Goal: Task Accomplishment & Management: Manage account settings

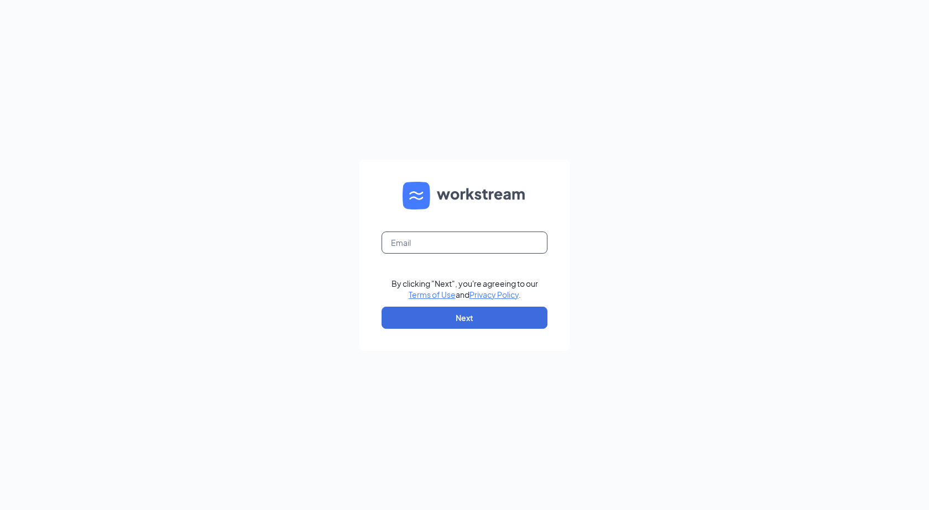
click at [428, 241] on input "text" at bounding box center [465, 243] width 166 height 22
type input "[EMAIL_ADDRESS][DOMAIN_NAME]"
click at [485, 325] on button "Next" at bounding box center [465, 318] width 166 height 22
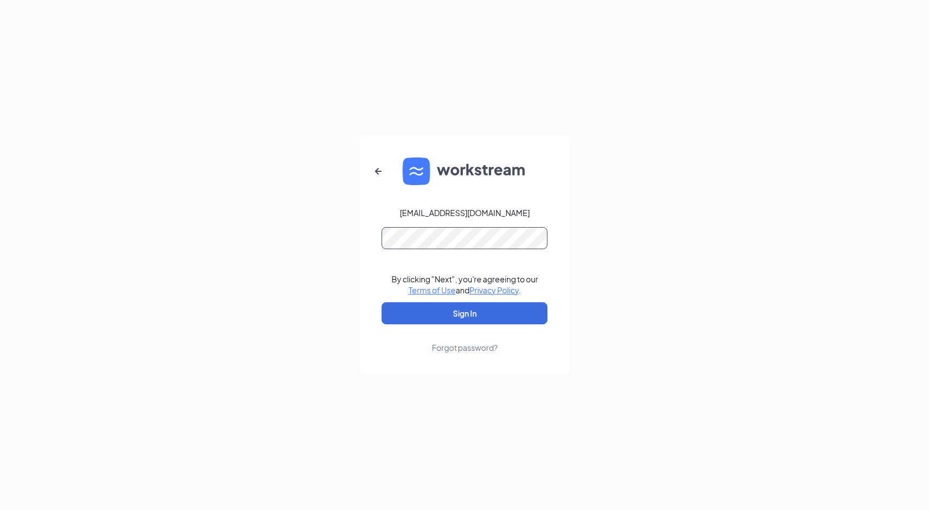
click at [382, 303] on button "Sign In" at bounding box center [465, 314] width 166 height 22
click at [493, 316] on button "Sign In" at bounding box center [465, 314] width 166 height 22
click at [463, 352] on div "Forgot password?" at bounding box center [465, 347] width 66 height 11
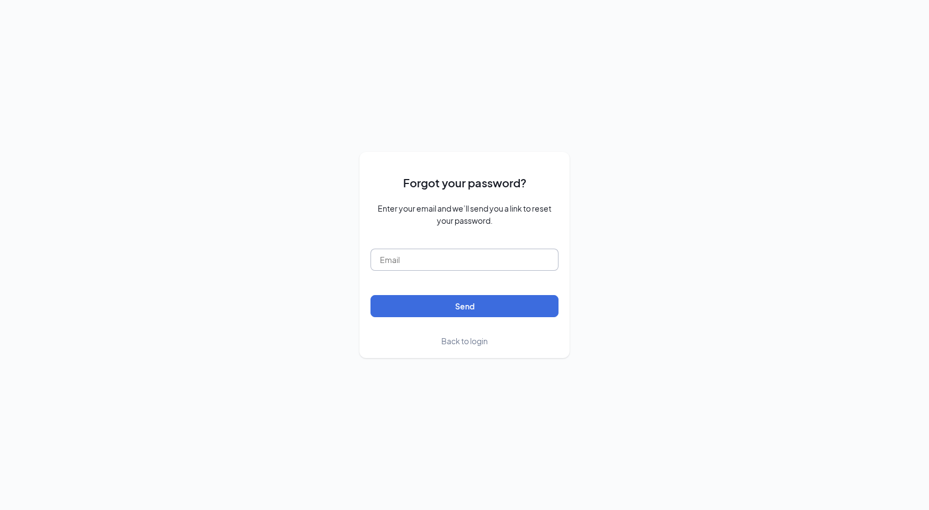
click at [417, 259] on input "text" at bounding box center [465, 260] width 188 height 22
type input "[EMAIL_ADDRESS][DOMAIN_NAME]"
click at [431, 309] on button "Send" at bounding box center [465, 306] width 188 height 22
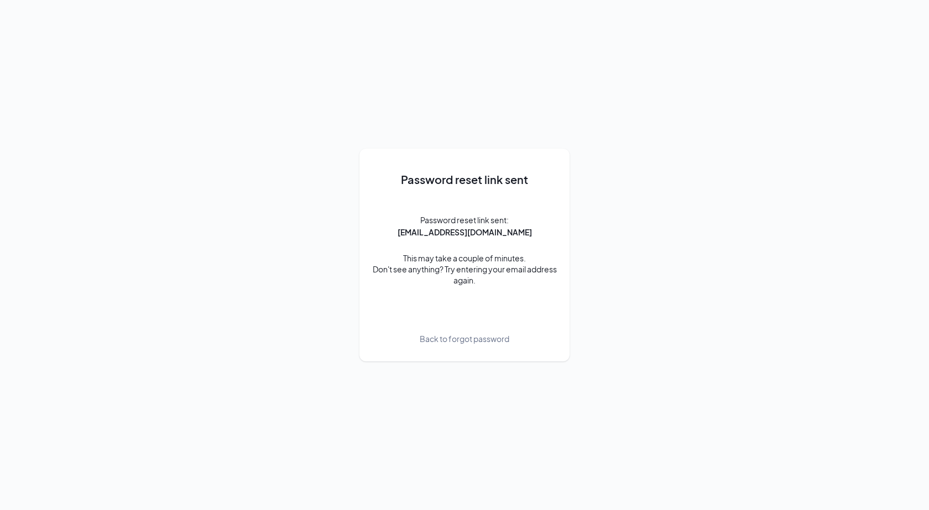
click at [444, 238] on div "Password reset link sent Password reset link sent: refuel124@refuelmarket.com T…" at bounding box center [465, 255] width 188 height 190
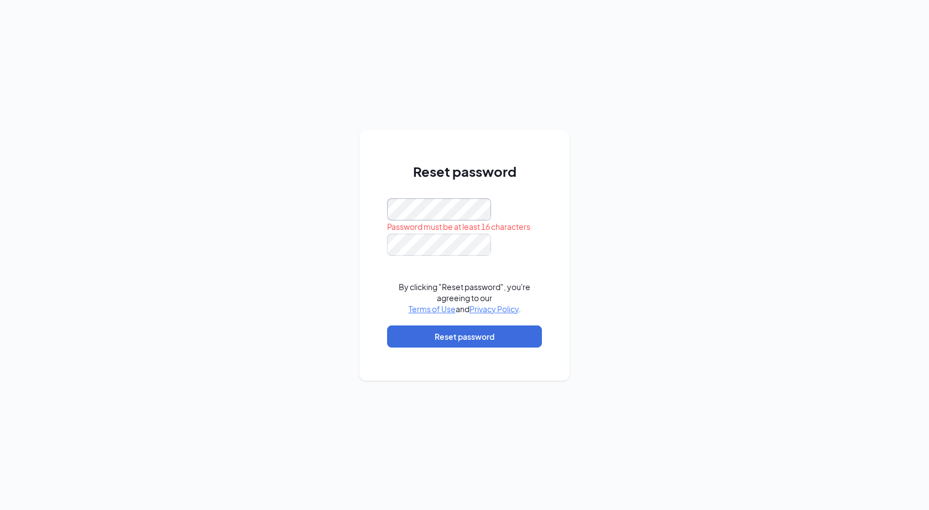
click at [386, 200] on div "Reset password Password must be at least 16 characters By clicking "Reset passw…" at bounding box center [464, 255] width 210 height 251
click at [513, 206] on div at bounding box center [464, 210] width 155 height 22
click at [512, 331] on button "Reset password" at bounding box center [464, 337] width 155 height 22
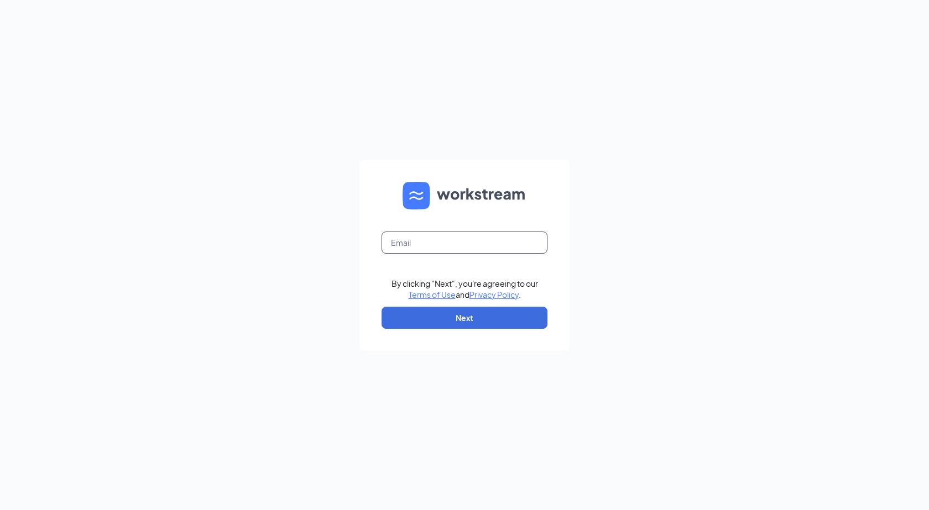
click at [419, 246] on input "text" at bounding box center [465, 243] width 166 height 22
type input "[EMAIL_ADDRESS][DOMAIN_NAME]"
click at [414, 320] on button "Next" at bounding box center [465, 318] width 166 height 22
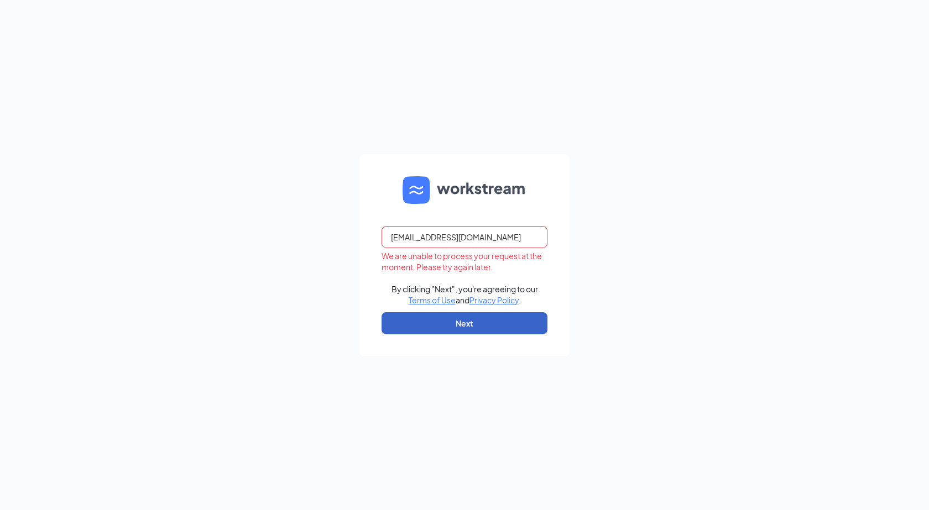
click at [414, 320] on button "Next" at bounding box center [465, 323] width 166 height 22
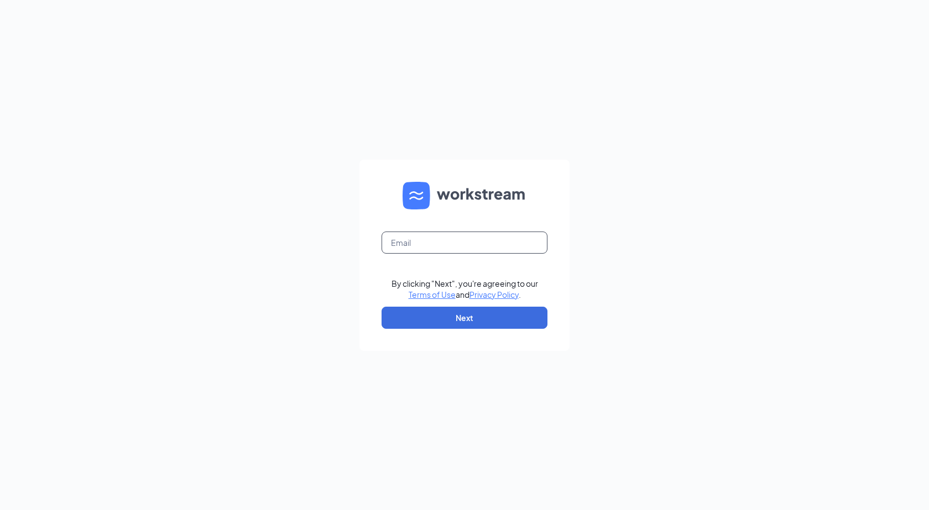
click at [424, 247] on input "text" at bounding box center [465, 243] width 166 height 22
type input "[EMAIL_ADDRESS][DOMAIN_NAME]"
click at [459, 320] on button "Next" at bounding box center [465, 318] width 166 height 22
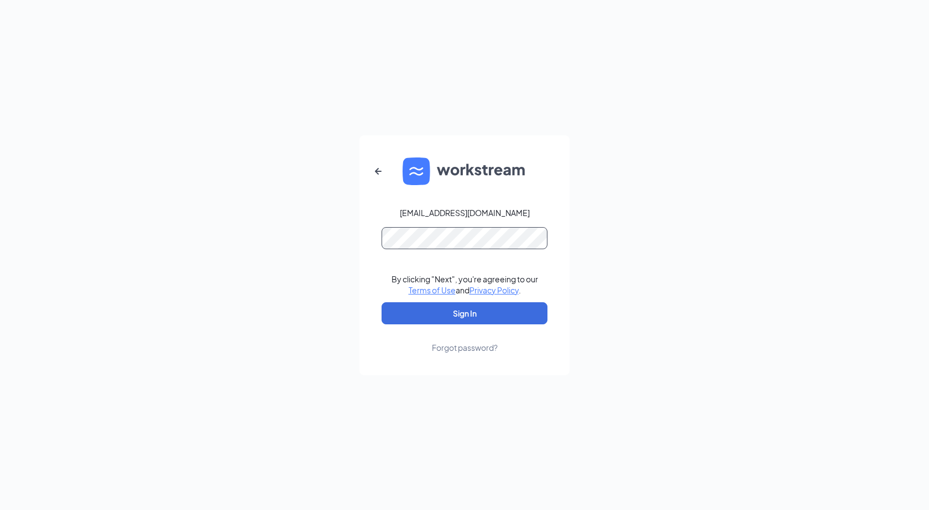
click at [382, 303] on button "Sign In" at bounding box center [465, 314] width 166 height 22
click at [446, 313] on button "Sign In" at bounding box center [465, 314] width 166 height 22
click at [558, 243] on form "refuel124@refuelmarket.com Credential mismatches. By clicking "Next", you're ag…" at bounding box center [464, 255] width 210 height 240
click at [382, 303] on button "Sign In" at bounding box center [465, 314] width 166 height 22
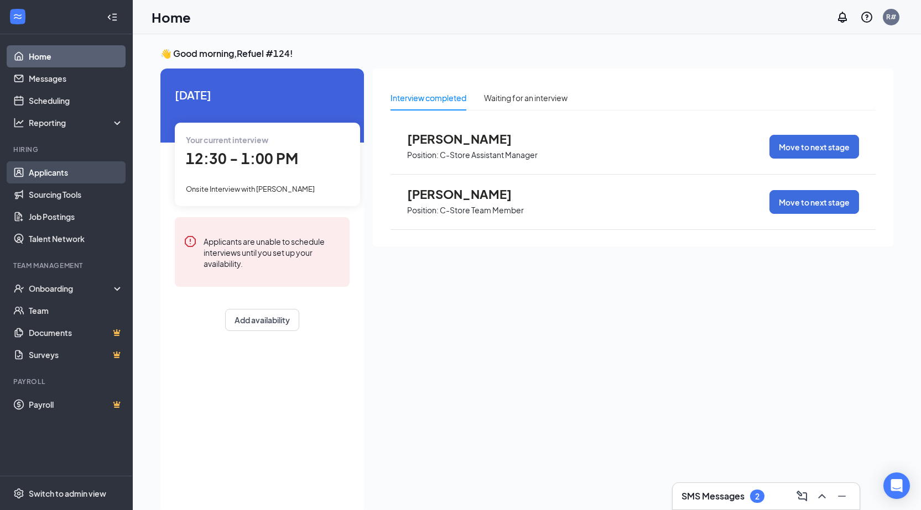
click at [62, 179] on link "Applicants" at bounding box center [76, 172] width 95 height 22
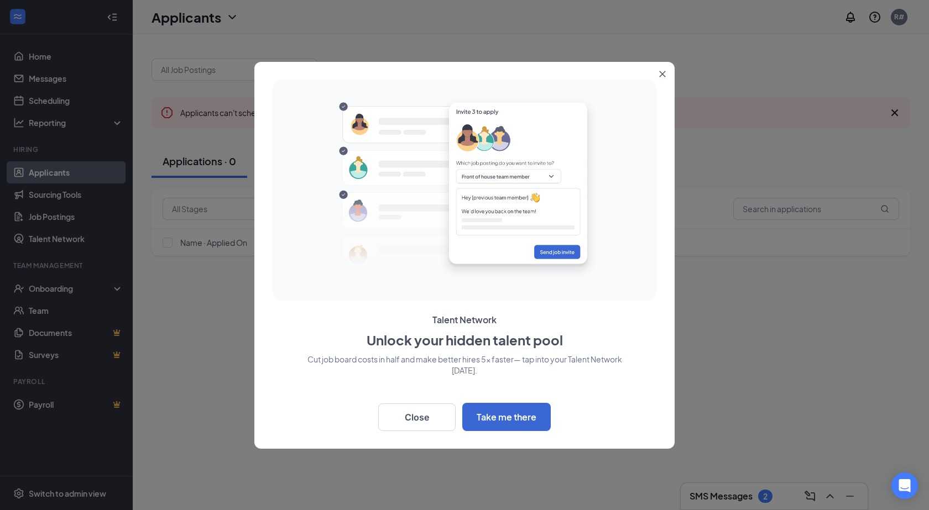
click at [667, 77] on button "Close" at bounding box center [665, 72] width 20 height 20
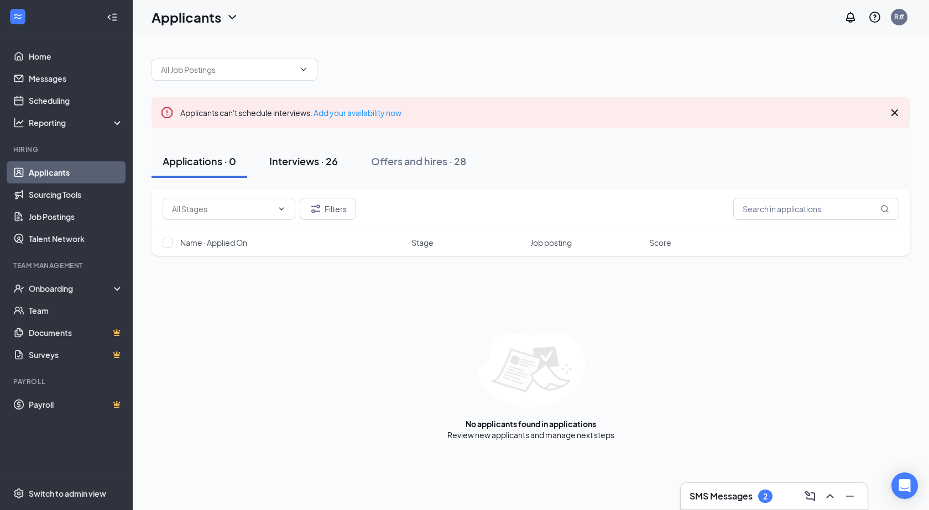
click at [296, 158] on div "Interviews · 26" at bounding box center [303, 161] width 69 height 14
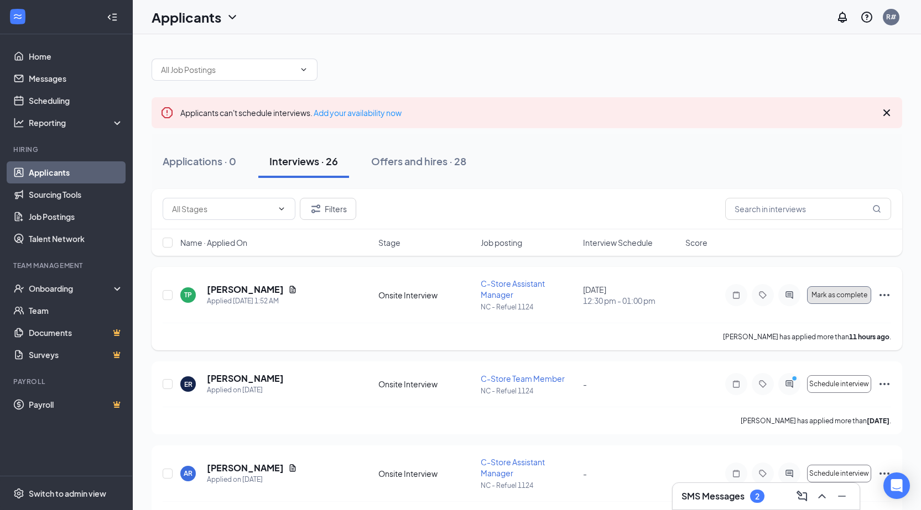
click at [822, 291] on span "Mark as complete" at bounding box center [839, 295] width 56 height 8
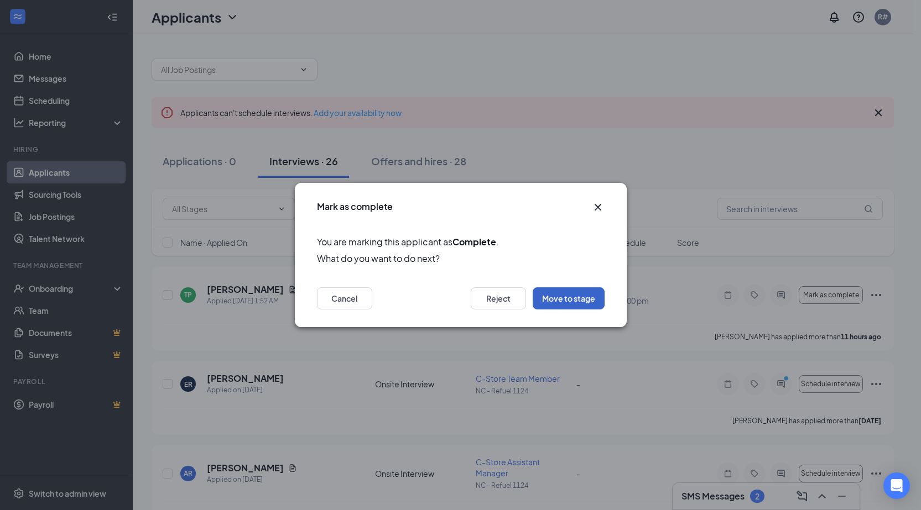
click at [561, 300] on button "Move to stage" at bounding box center [569, 299] width 72 height 22
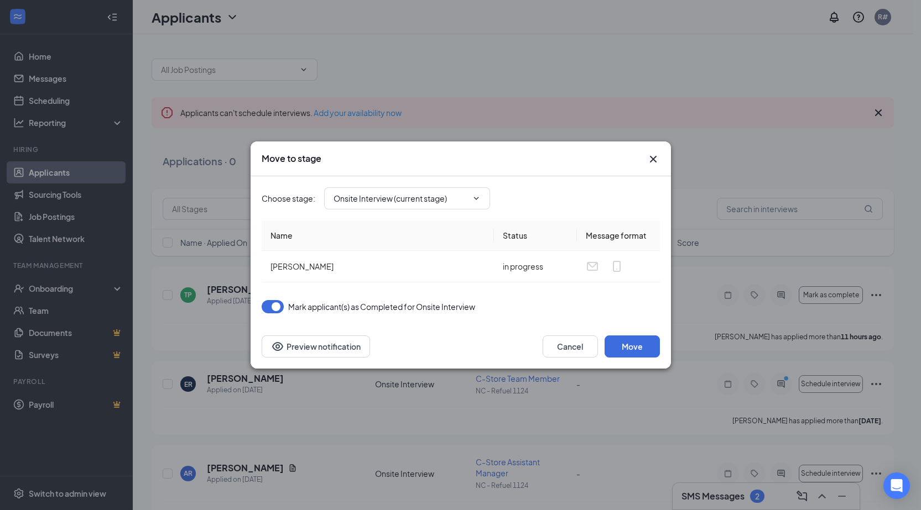
type input "On Hold (next stage)"
click at [640, 342] on button "Move" at bounding box center [631, 347] width 55 height 22
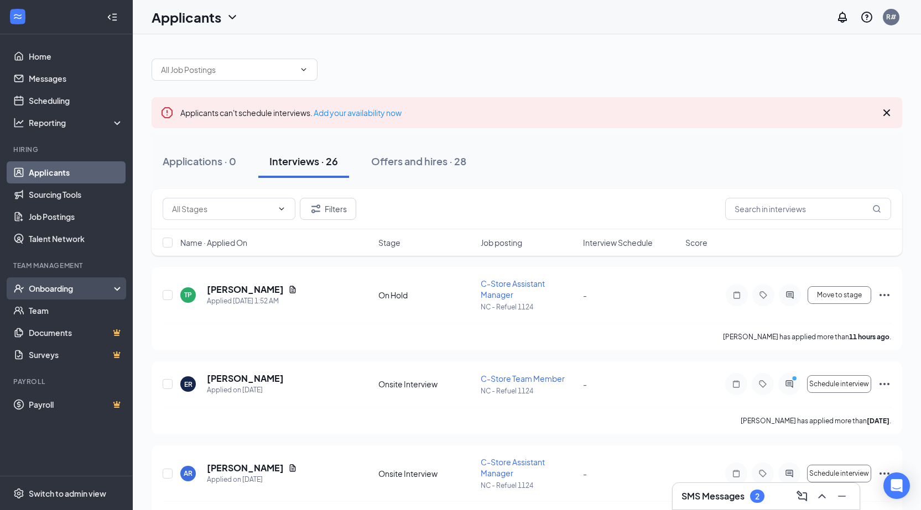
click at [29, 293] on div "Onboarding" at bounding box center [71, 288] width 85 height 11
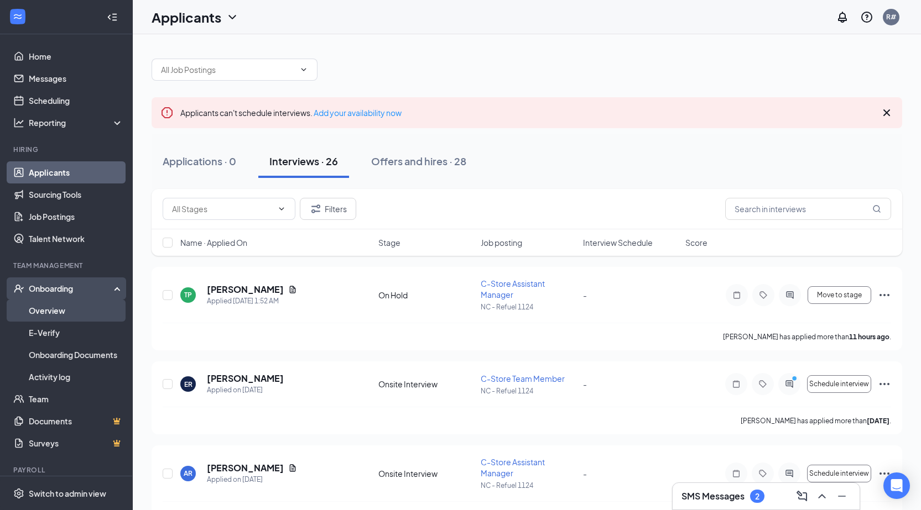
click at [39, 306] on link "Overview" at bounding box center [76, 311] width 95 height 22
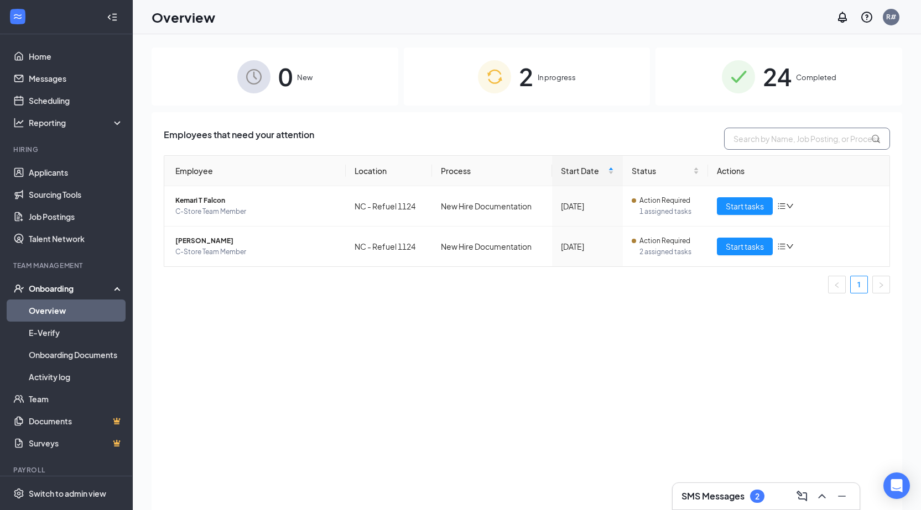
click at [759, 140] on input "text" at bounding box center [807, 139] width 166 height 22
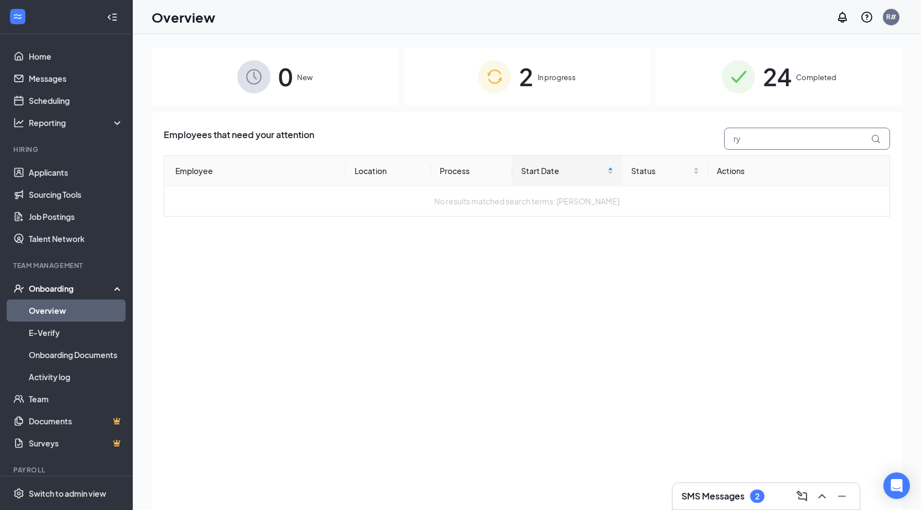
type input "y"
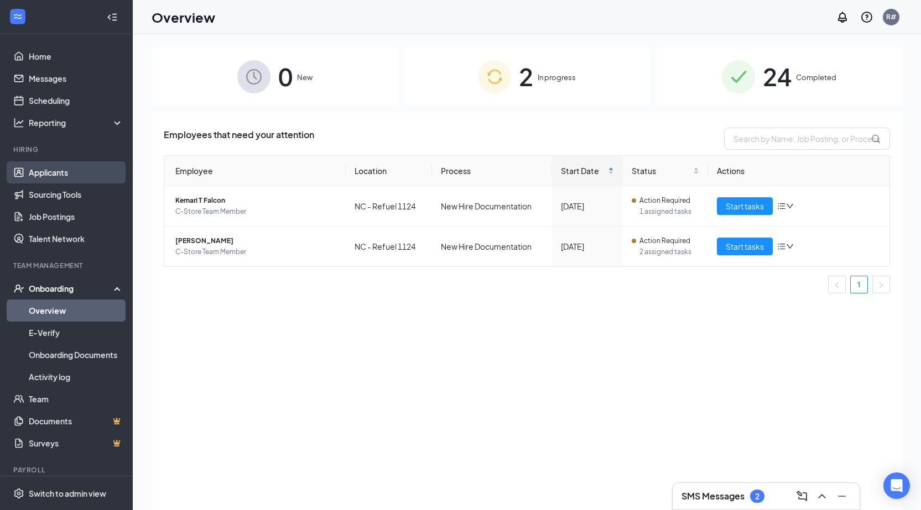
click at [65, 174] on link "Applicants" at bounding box center [76, 172] width 95 height 22
